Goal: Task Accomplishment & Management: Manage account settings

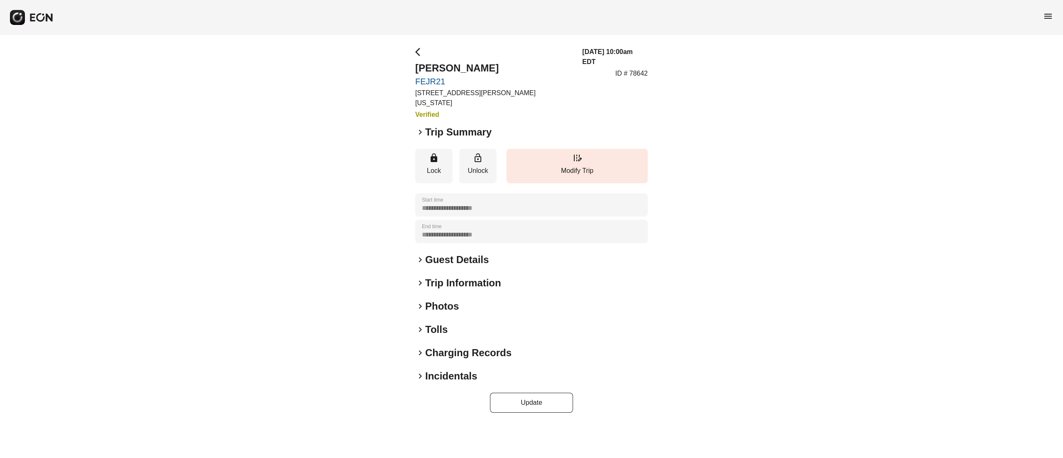
click at [444, 65] on h2 "ALEKSEI PONTRIAGIN" at bounding box center [493, 67] width 157 height 13
copy h2 "ALEKSEI PONTRIAGIN"
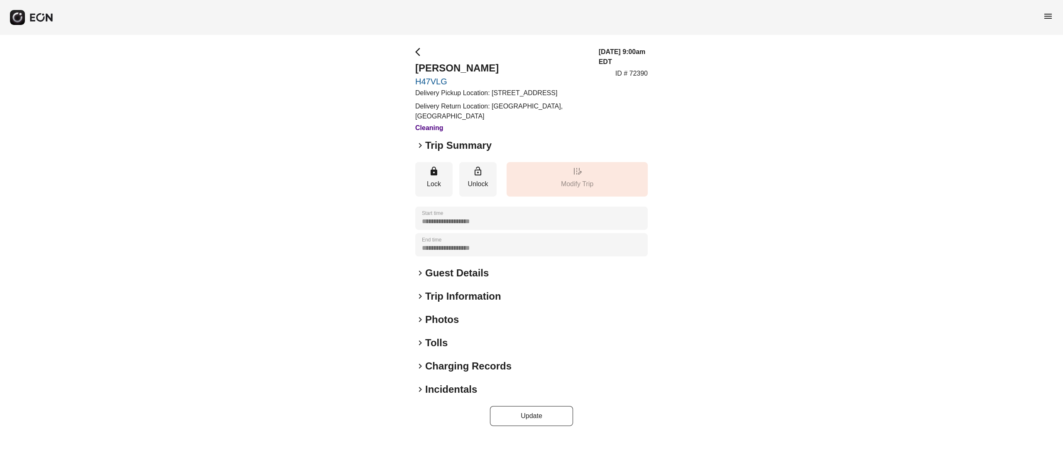
click at [445, 326] on h2 "Photos" at bounding box center [442, 319] width 34 height 13
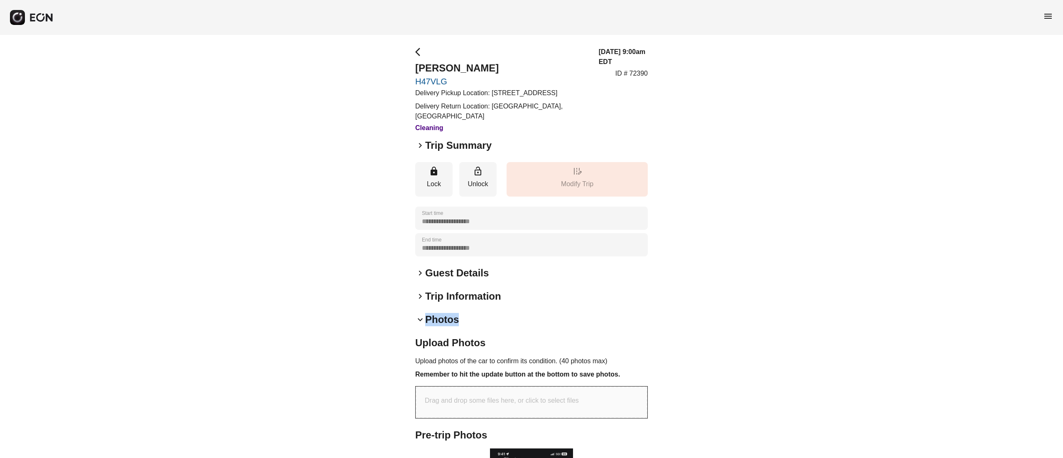
click at [445, 326] on h2 "Photos" at bounding box center [442, 319] width 34 height 13
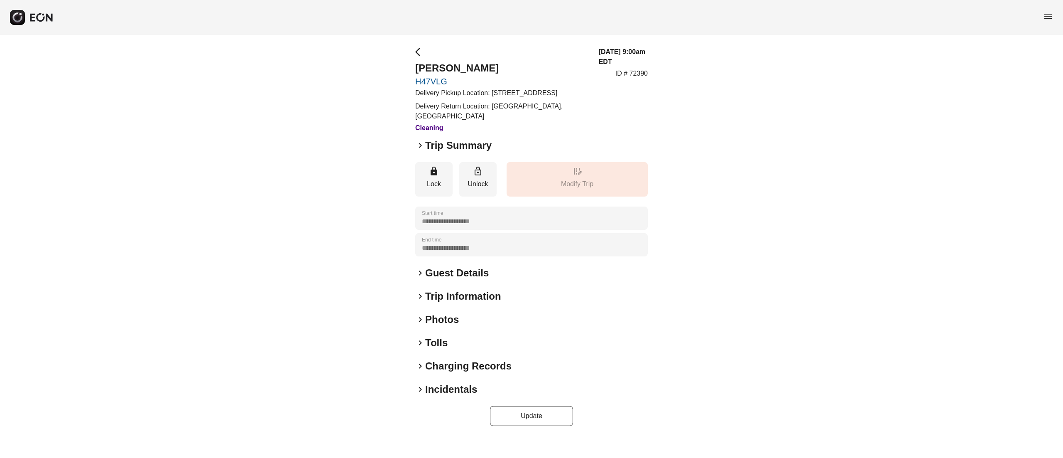
click at [457, 396] on h2 "Incidentals" at bounding box center [451, 388] width 52 height 13
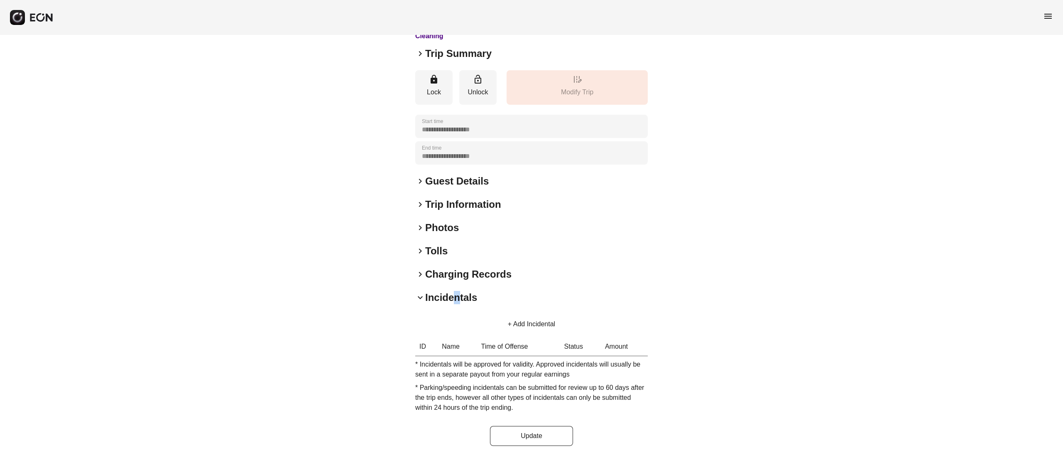
scroll to position [101, 0]
click at [527, 322] on button "+ Add Incidental" at bounding box center [531, 324] width 67 height 20
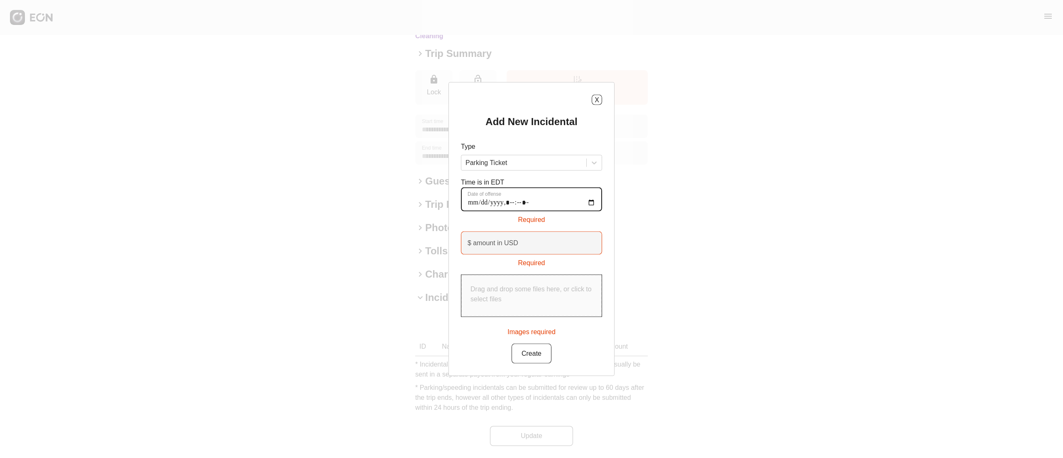
click at [470, 202] on offense "Date of offense" at bounding box center [531, 199] width 141 height 24
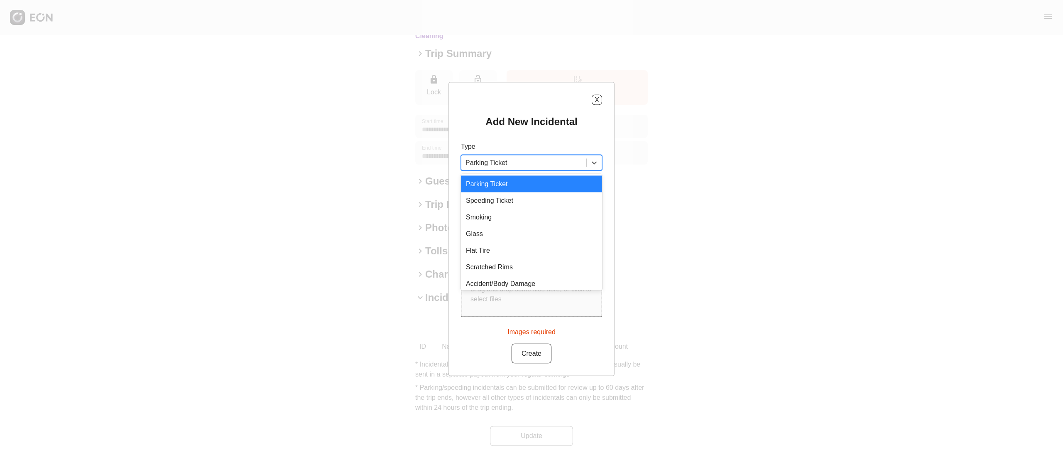
click at [543, 158] on div at bounding box center [523, 163] width 117 height 12
click at [534, 180] on div "Parking Ticket" at bounding box center [531, 184] width 141 height 17
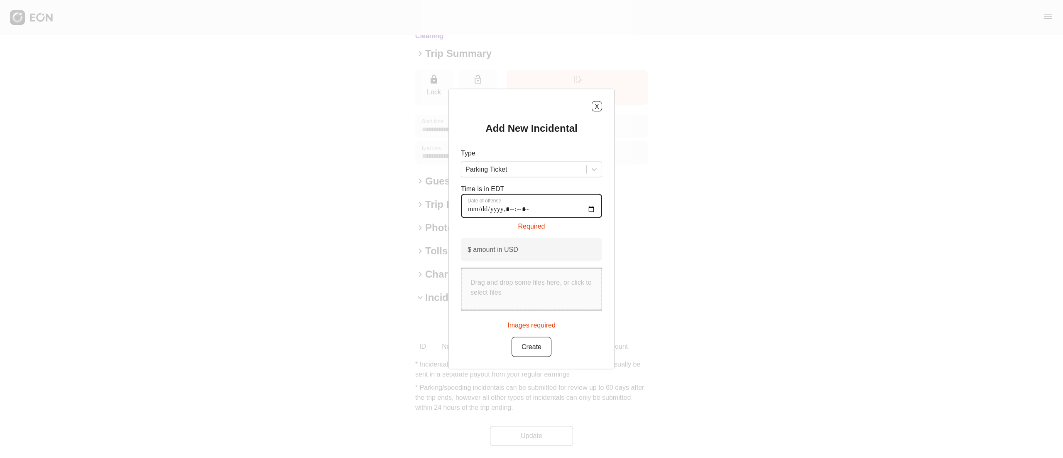
click at [470, 210] on offense "Date of offense" at bounding box center [531, 206] width 141 height 24
click at [452, 218] on div "X Add New Incidental Type Parking Ticket Time is in EDT Date of offense Require…" at bounding box center [531, 229] width 166 height 280
click at [474, 201] on label "Date of offense" at bounding box center [484, 200] width 34 height 7
click at [474, 201] on offense "Date of offense" at bounding box center [531, 206] width 141 height 24
click at [474, 204] on offense "Date of offense" at bounding box center [531, 206] width 141 height 24
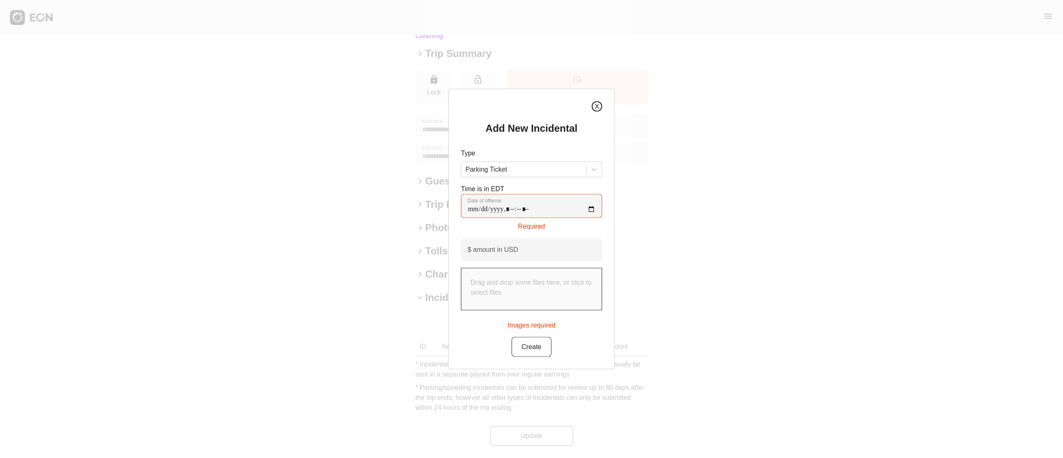
click at [600, 106] on button "X" at bounding box center [597, 106] width 10 height 10
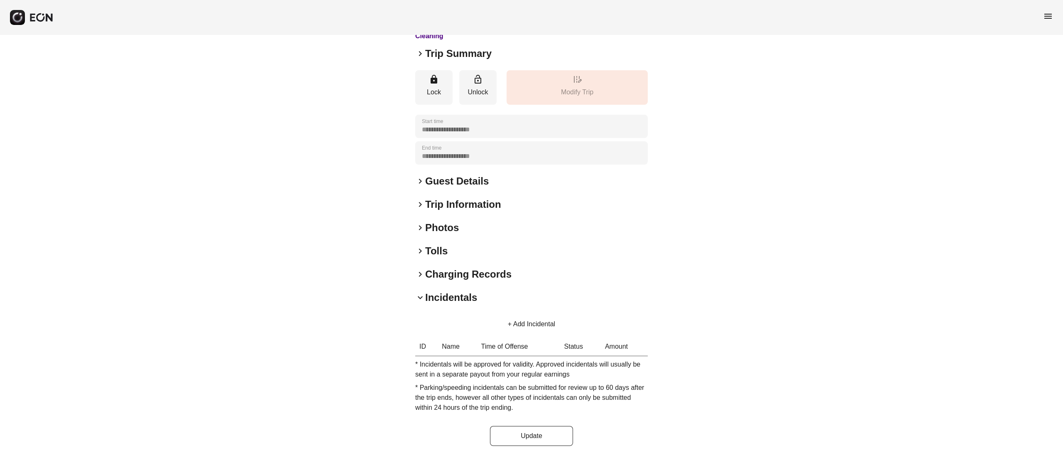
click at [520, 316] on button "+ Add Incidental" at bounding box center [531, 324] width 67 height 20
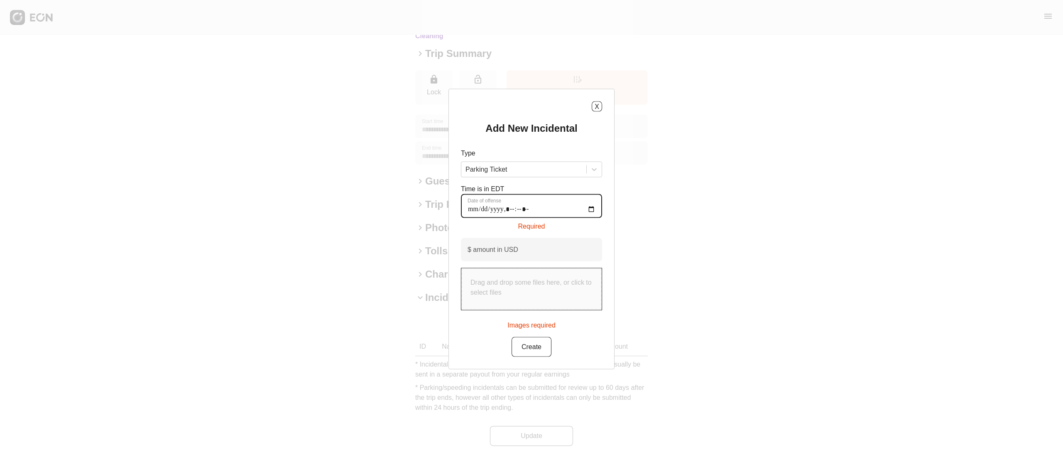
click at [470, 209] on offense "Date of offense" at bounding box center [531, 206] width 141 height 24
type offense "**********"
click at [516, 287] on p "Drag and drop some files here, or click to select files" at bounding box center [531, 281] width 122 height 20
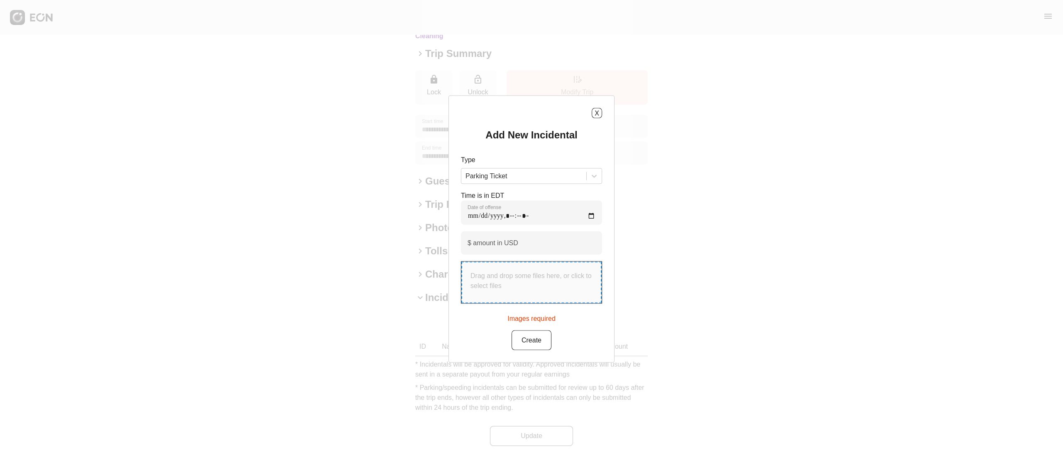
click at [536, 291] on div "Drag and drop some files here, or click to select files" at bounding box center [531, 283] width 140 height 42
type input "**********"
click at [492, 240] on label "$ amount in USD" at bounding box center [492, 244] width 51 height 10
click at [492, 240] on USD "$ amount in USD" at bounding box center [531, 243] width 141 height 23
type USD "**"
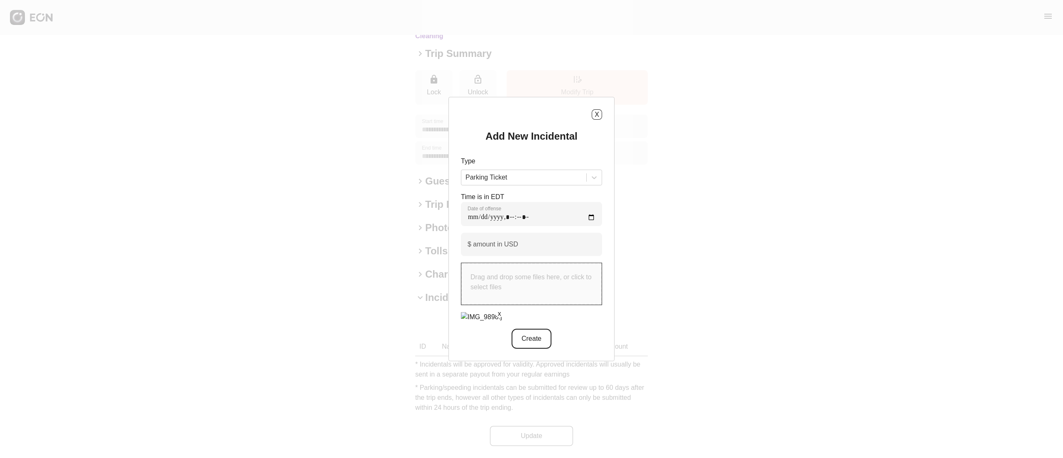
click at [537, 340] on button "Create" at bounding box center [531, 338] width 40 height 20
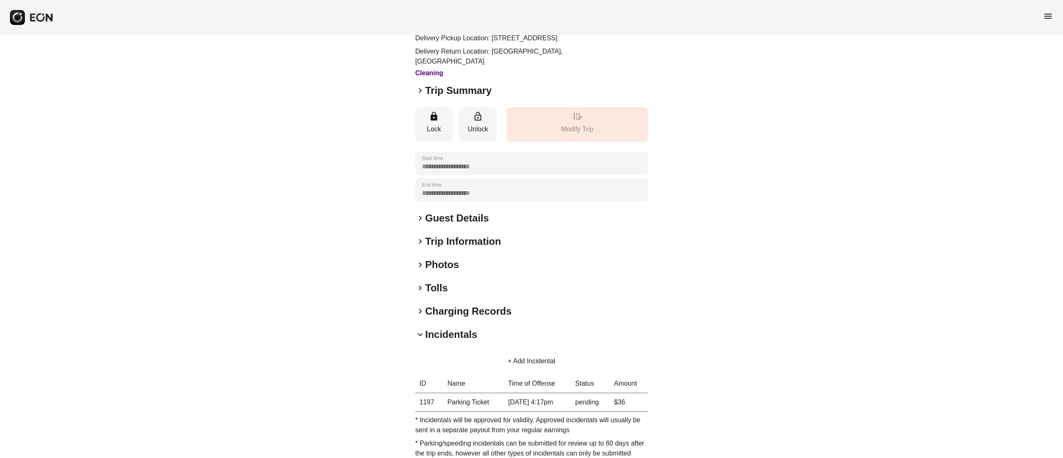
scroll to position [0, 0]
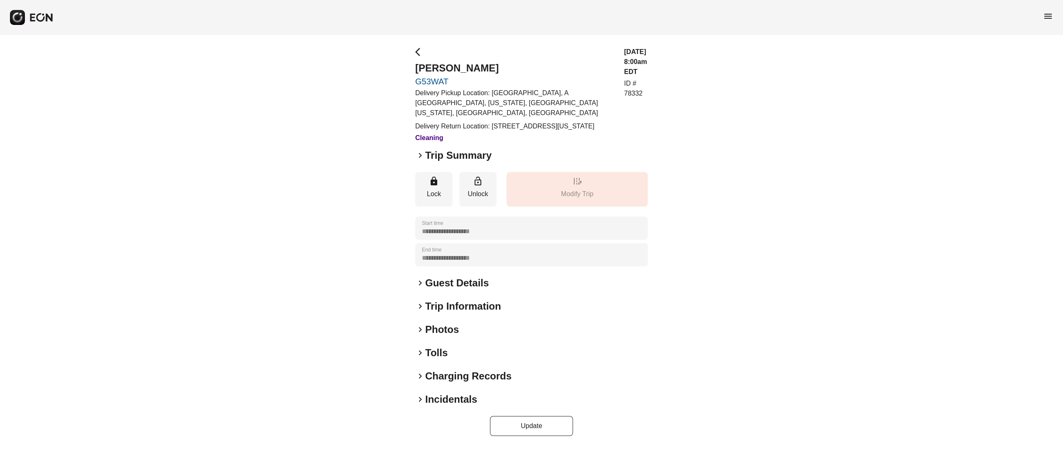
click at [422, 330] on span "keyboard_arrow_right" at bounding box center [420, 329] width 10 height 10
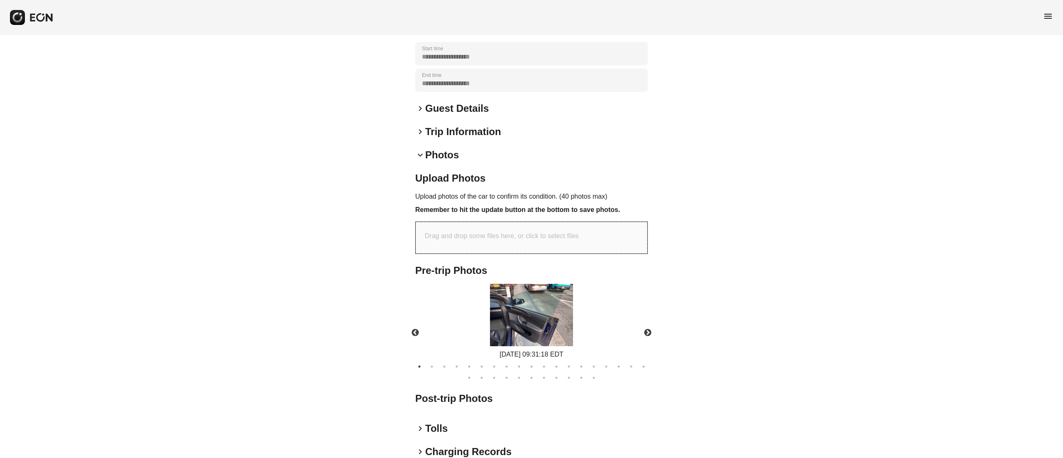
scroll to position [177, 0]
